Goal: Information Seeking & Learning: Learn about a topic

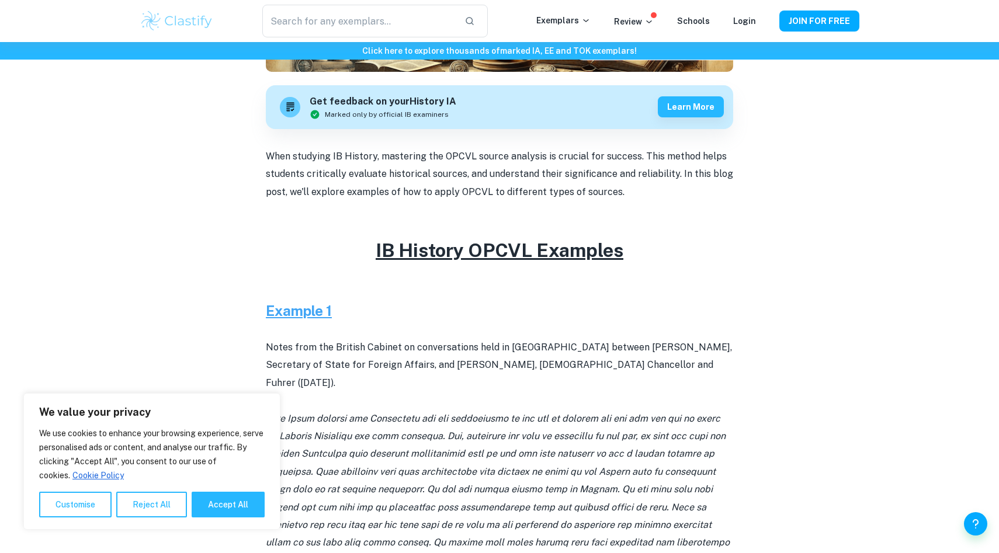
scroll to position [341, 0]
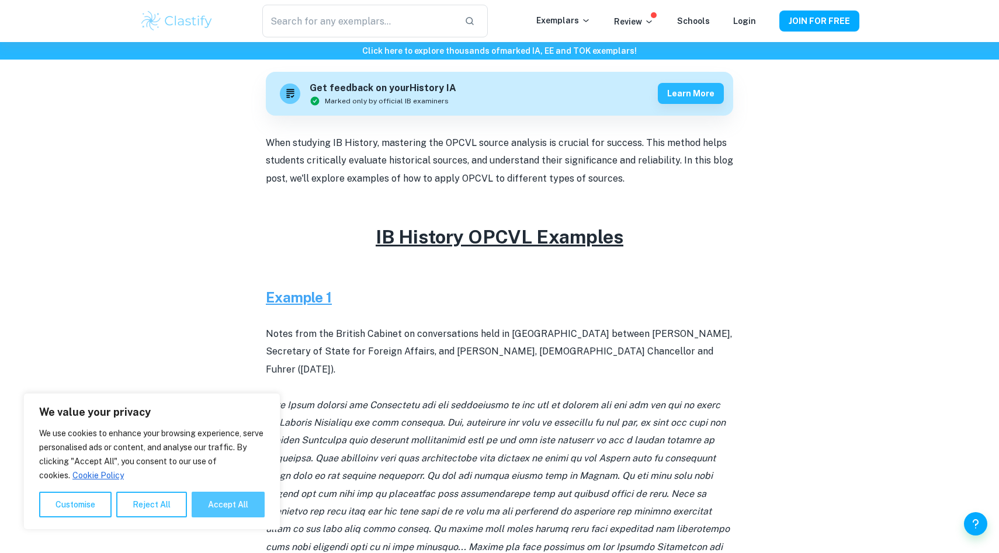
click at [221, 511] on button "Accept All" at bounding box center [228, 505] width 73 height 26
checkbox input "true"
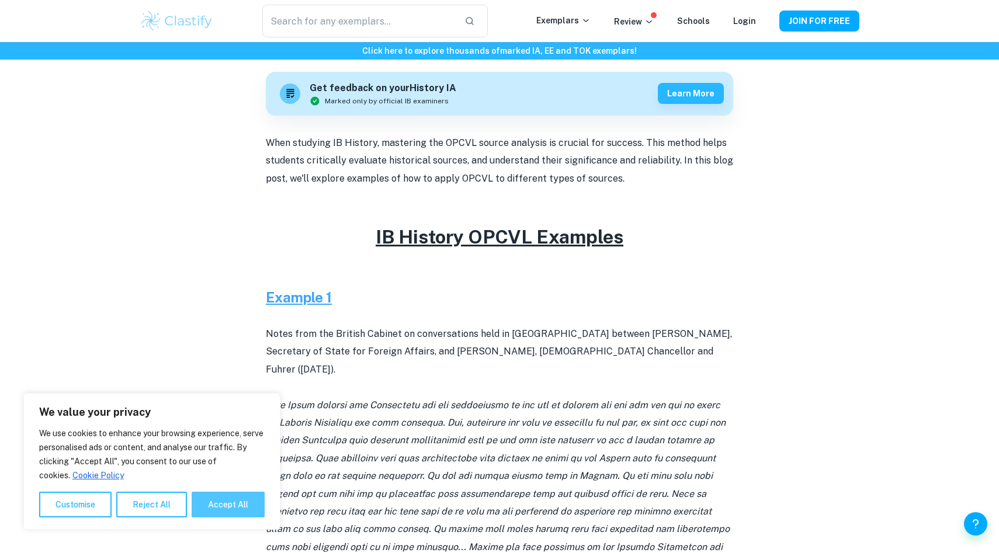
checkbox input "true"
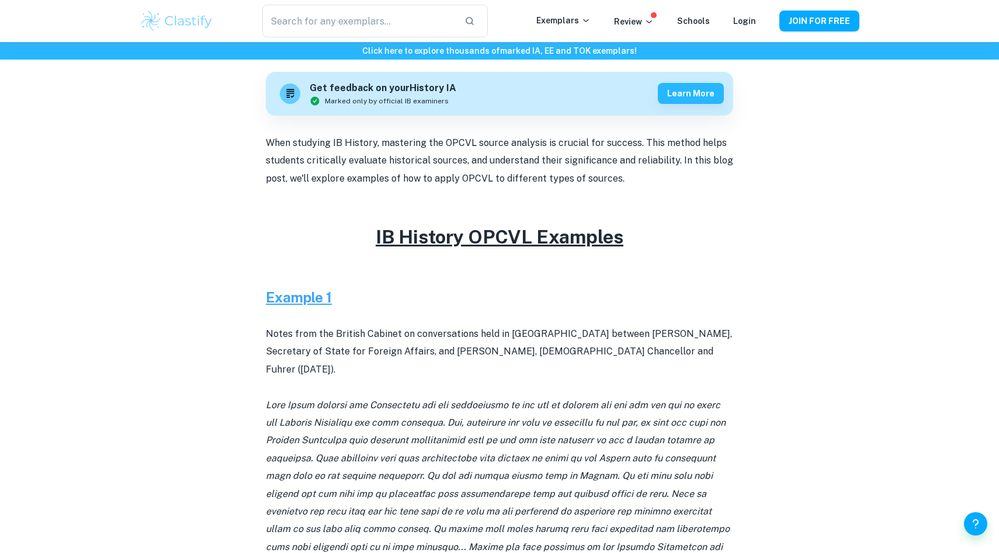
click at [297, 307] on h3 "Example 1" at bounding box center [500, 297] width 468 height 21
click at [288, 297] on u "Example 1" at bounding box center [299, 297] width 66 height 16
click at [314, 300] on u "Example 1" at bounding box center [299, 297] width 66 height 16
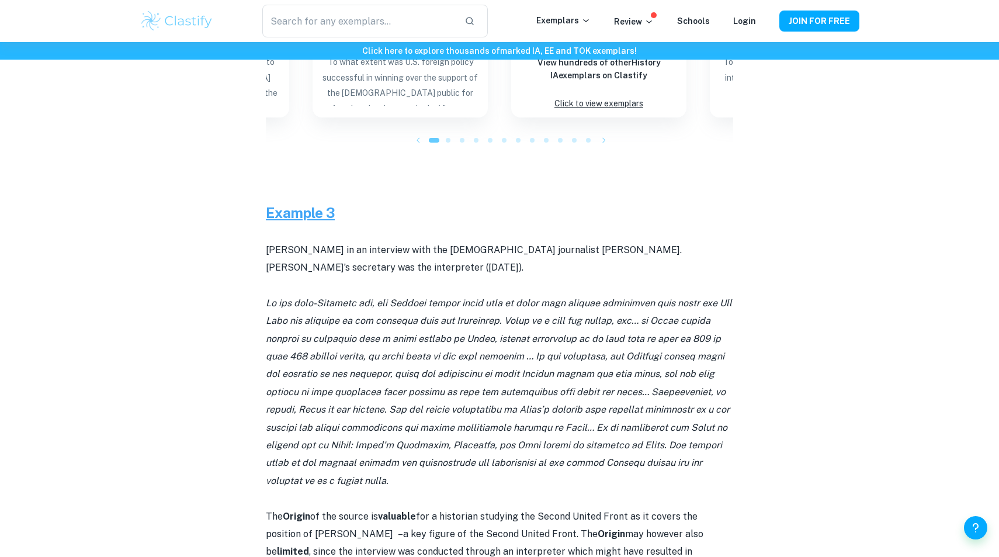
scroll to position [1930, 0]
